Goal: Check status: Check status

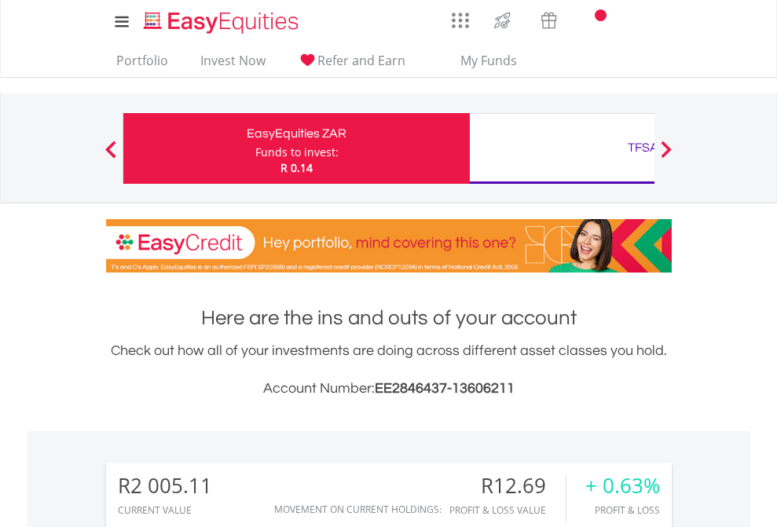
scroll to position [151, 247]
click at [255, 148] on div "Funds to invest:" at bounding box center [296, 153] width 83 height 16
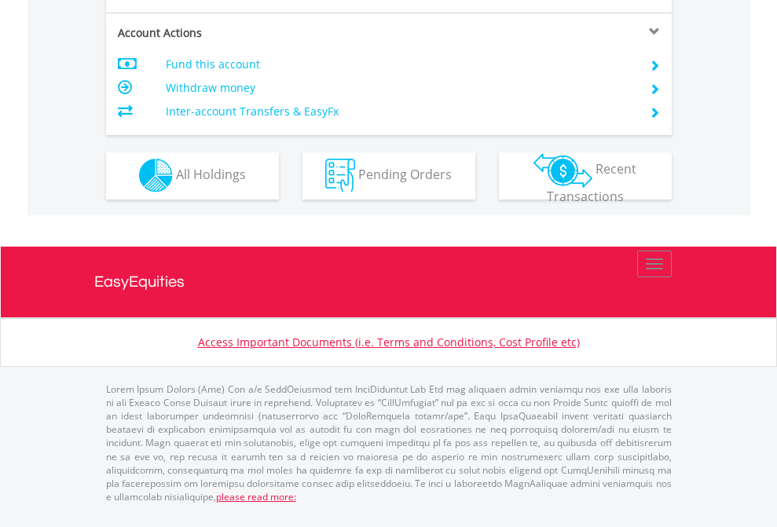
scroll to position [1469, 0]
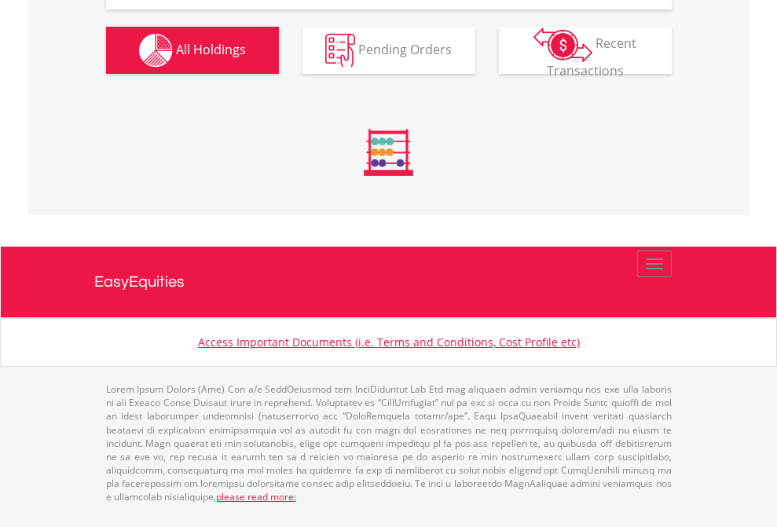
scroll to position [151, 247]
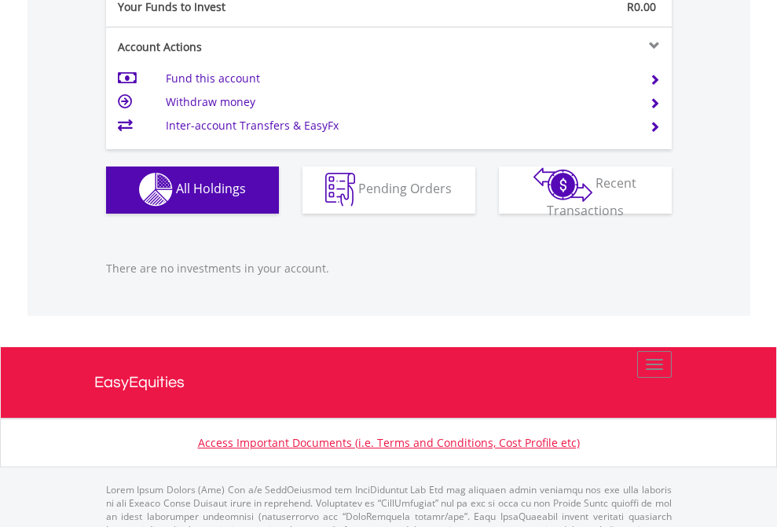
scroll to position [1555, 0]
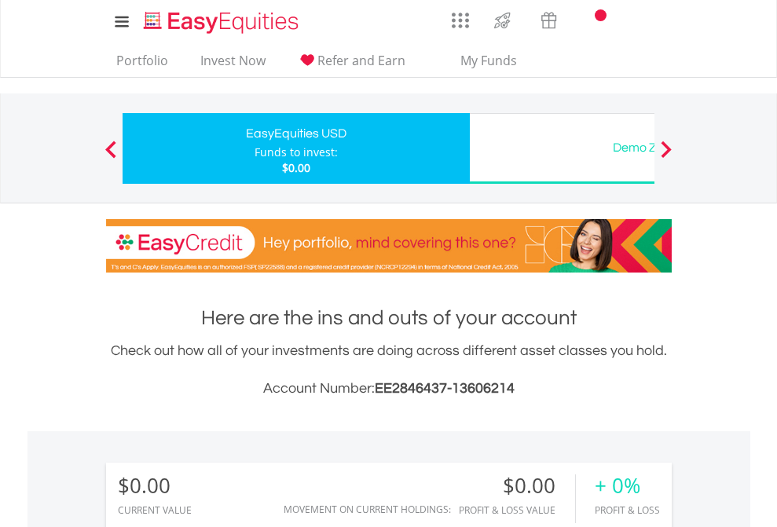
scroll to position [151, 247]
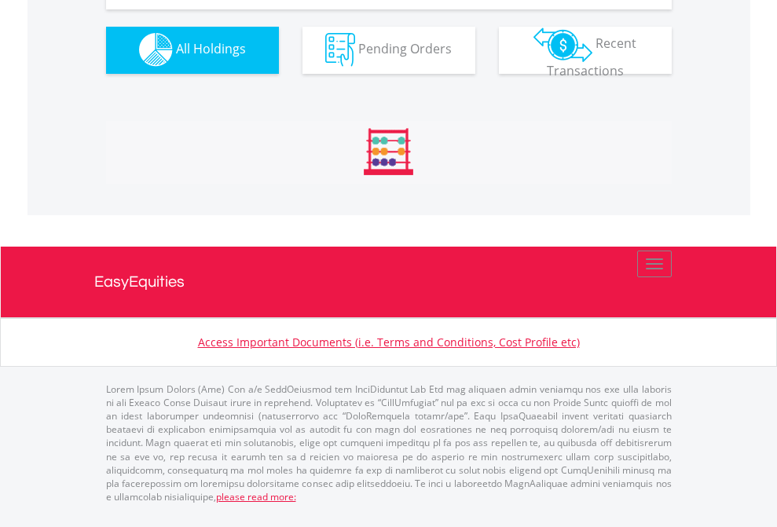
scroll to position [1555, 0]
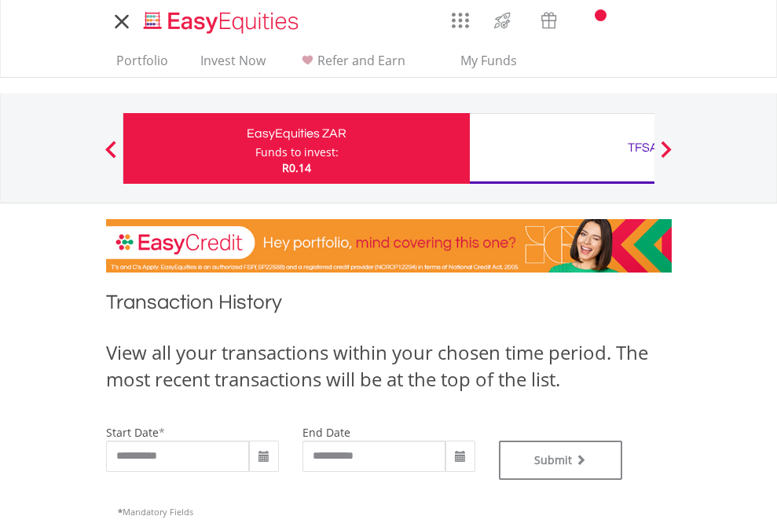
type input "**********"
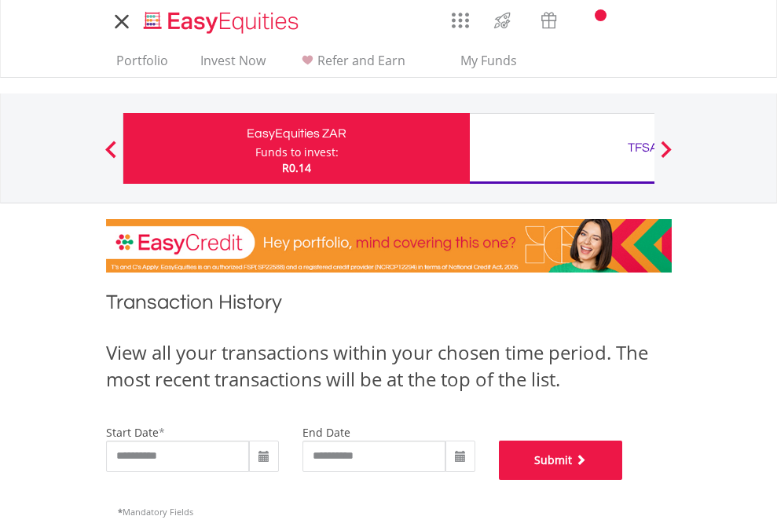
click at [623, 480] on button "Submit" at bounding box center [561, 460] width 124 height 39
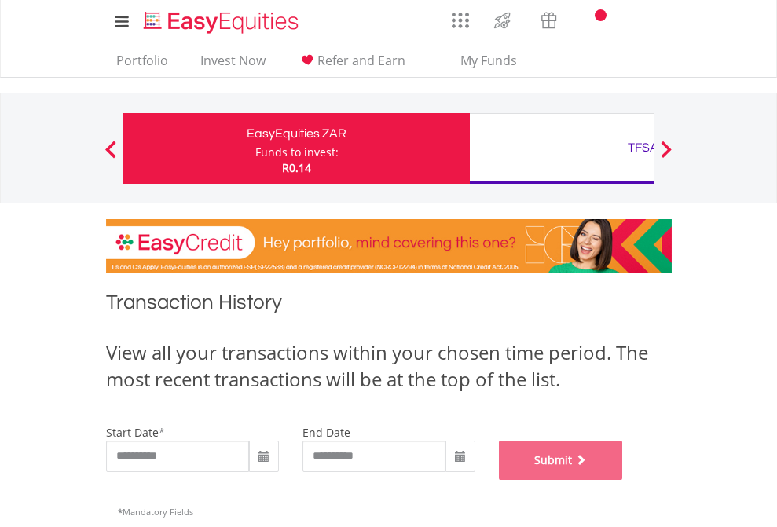
scroll to position [637, 0]
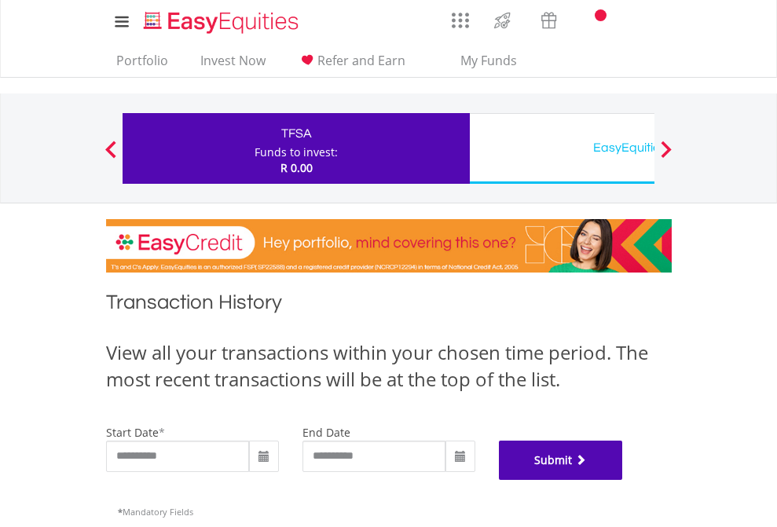
click at [623, 480] on button "Submit" at bounding box center [561, 460] width 124 height 39
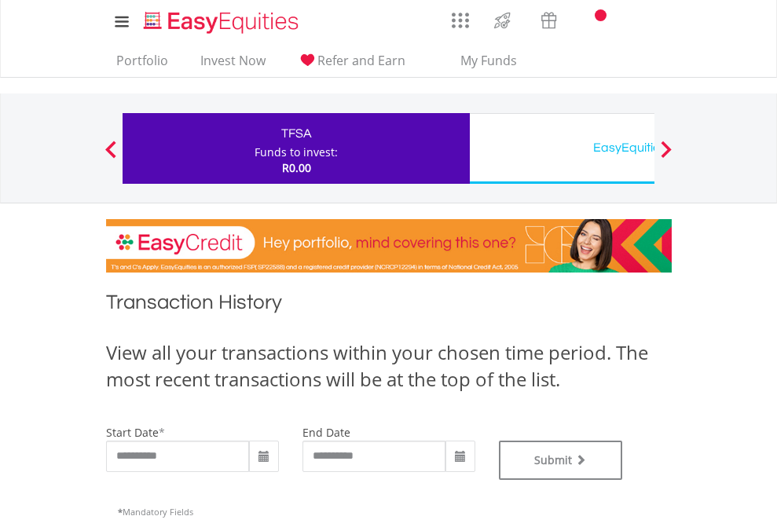
click at [562, 148] on div "EasyEquities USD" at bounding box center [643, 148] width 328 height 22
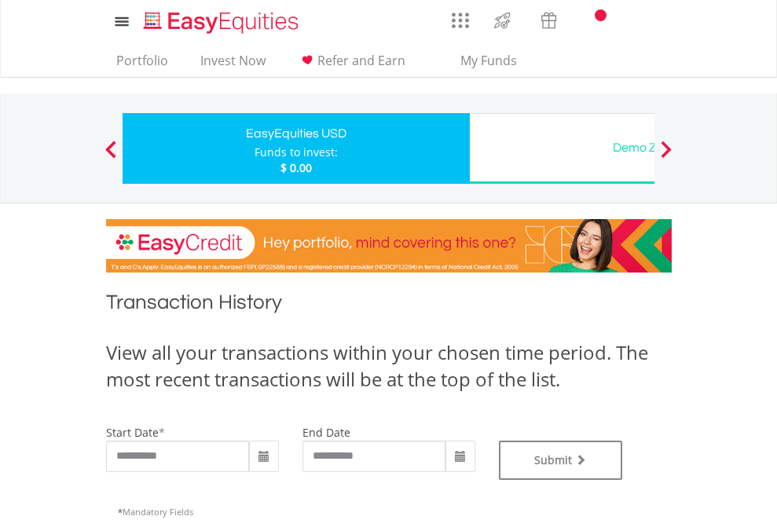
type input "**********"
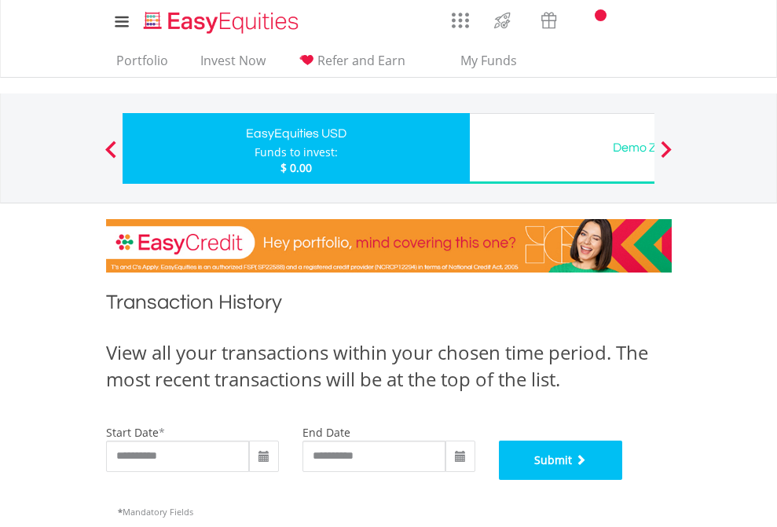
click at [623, 480] on button "Submit" at bounding box center [561, 460] width 124 height 39
